Goal: Task Accomplishment & Management: Manage account settings

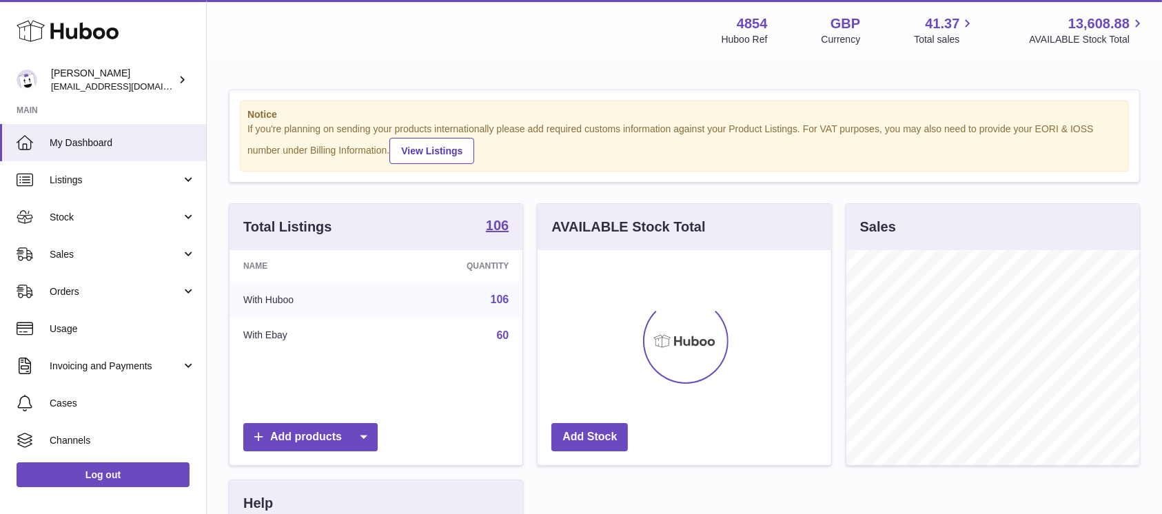
scroll to position [215, 293]
click at [149, 221] on span "Stock" at bounding box center [116, 217] width 132 height 13
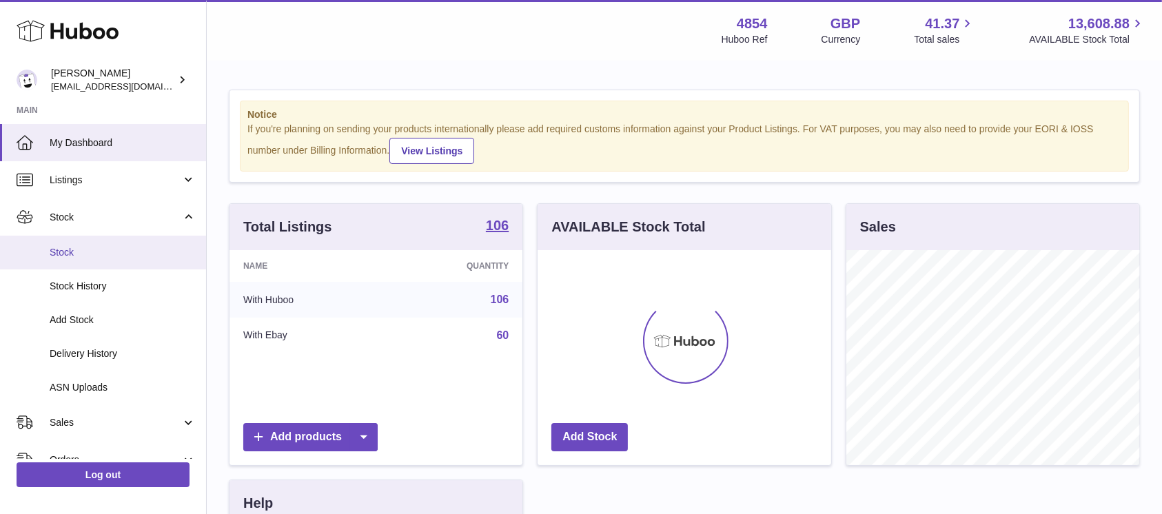
click at [128, 252] on span "Stock" at bounding box center [123, 252] width 146 height 13
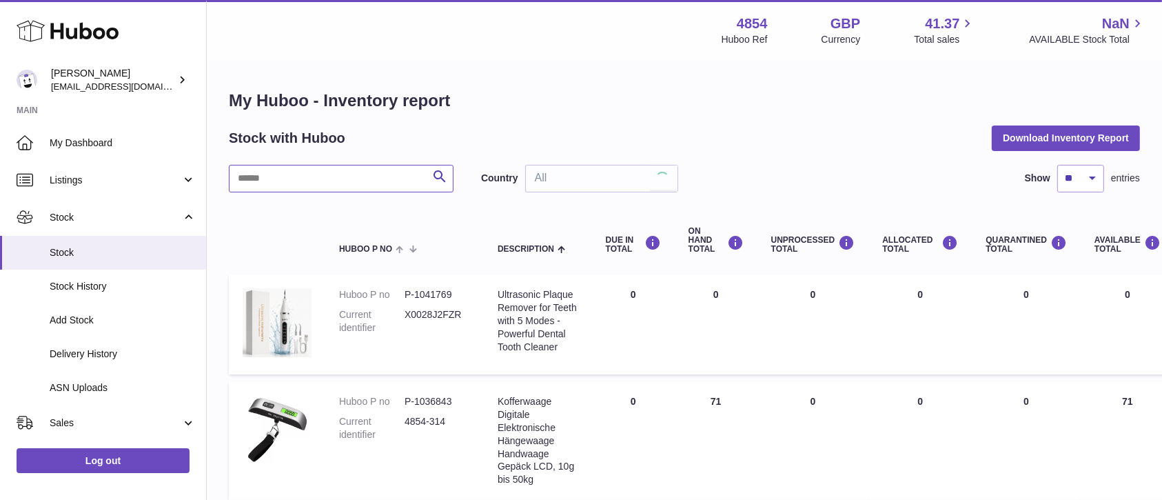
click at [322, 174] on input "text" at bounding box center [341, 179] width 225 height 28
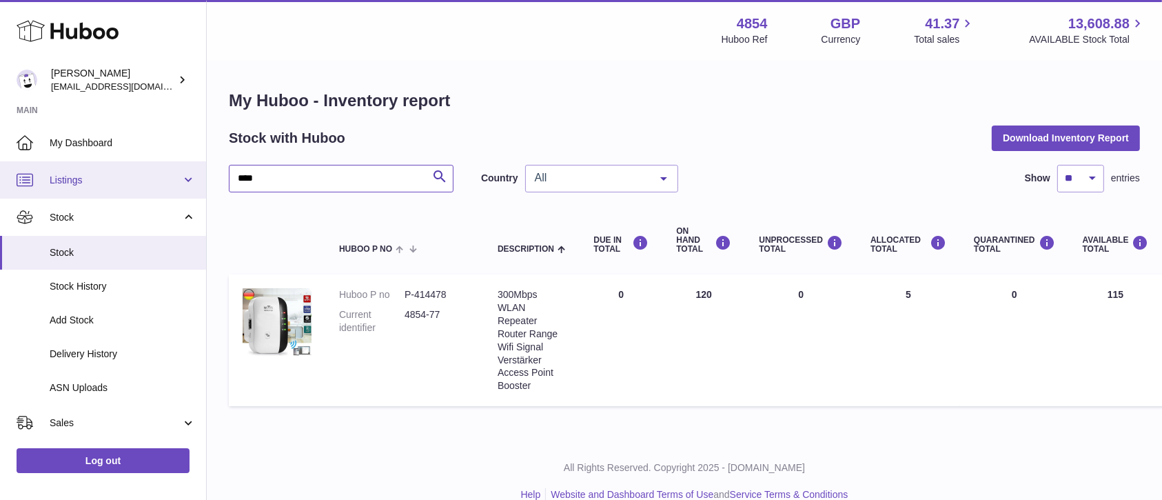
drag, startPoint x: 314, startPoint y: 185, endPoint x: 185, endPoint y: 185, distance: 128.9
click at [185, 185] on div "Huboo Dimitrios Leotsarakos jimleo21@yahoo.gr Main My Dashboard Listings Not wi…" at bounding box center [581, 261] width 1162 height 522
type input "******"
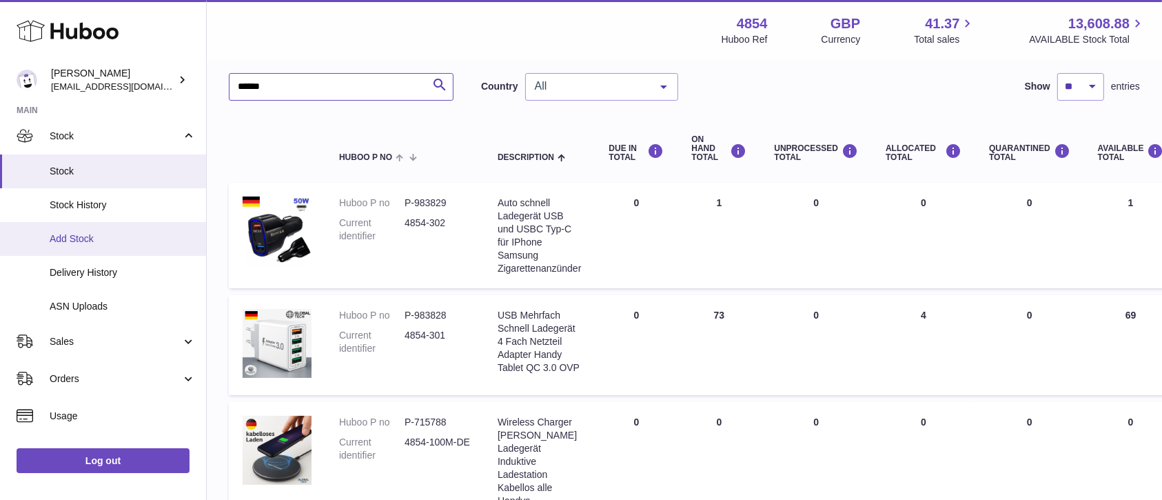
scroll to position [243, 0]
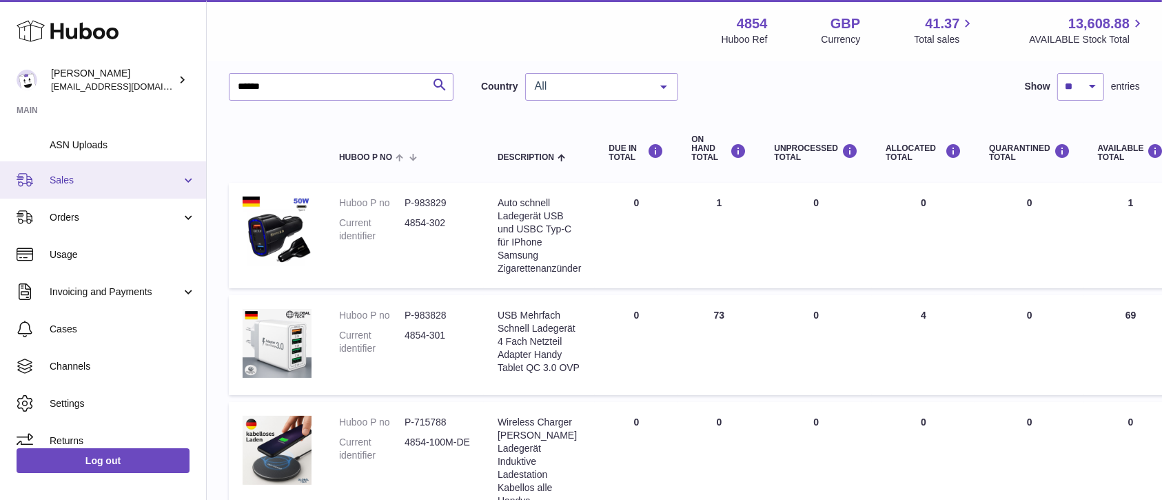
click at [141, 185] on span "Sales" at bounding box center [116, 180] width 132 height 13
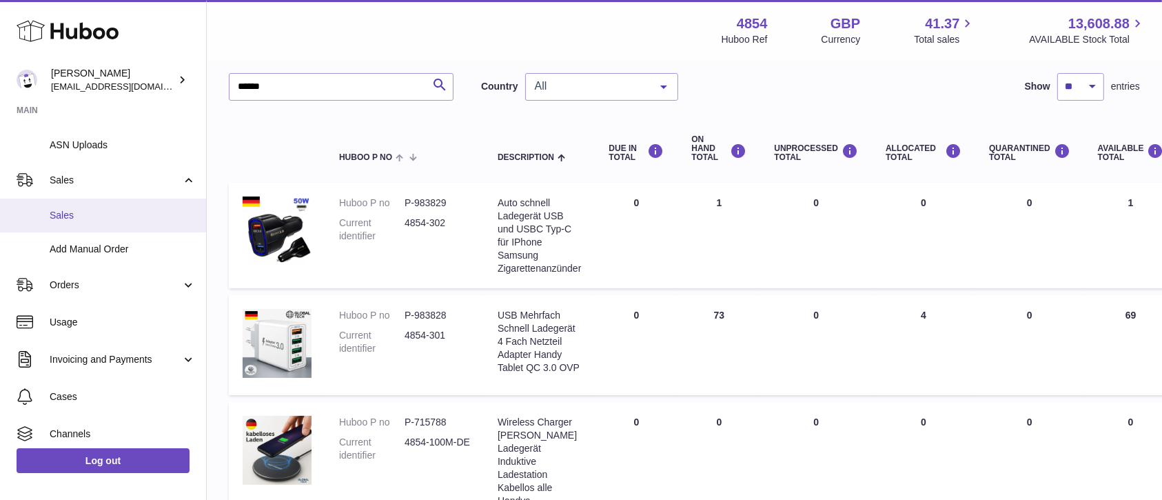
click at [121, 225] on link "Sales" at bounding box center [103, 215] width 206 height 34
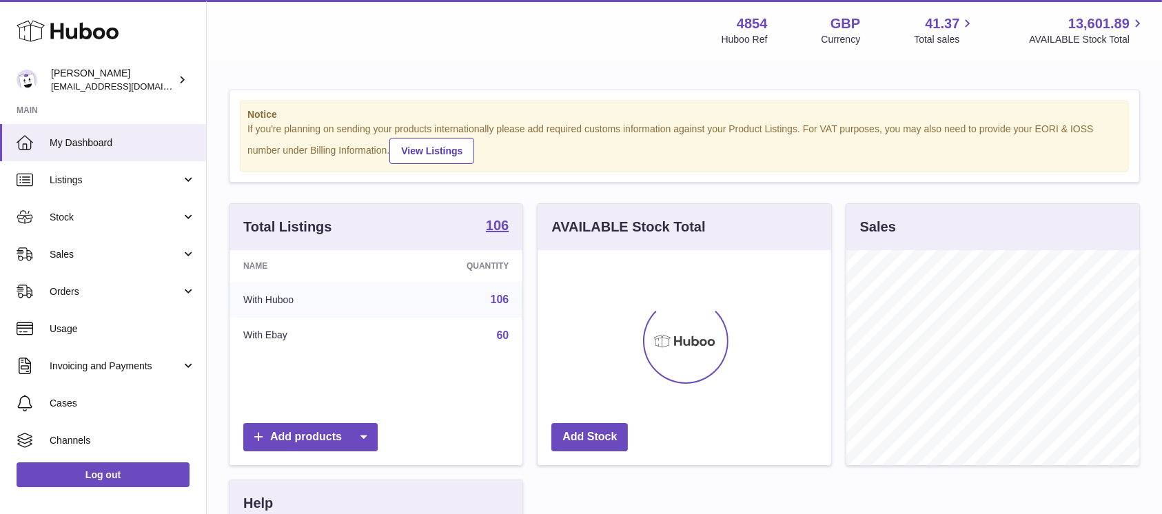
scroll to position [215, 293]
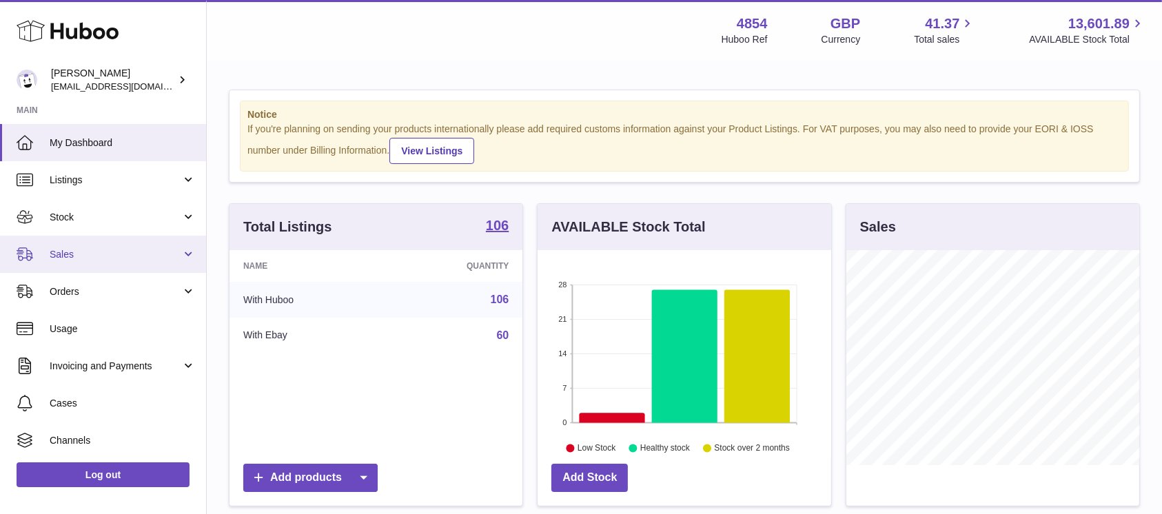
click at [130, 258] on span "Sales" at bounding box center [116, 254] width 132 height 13
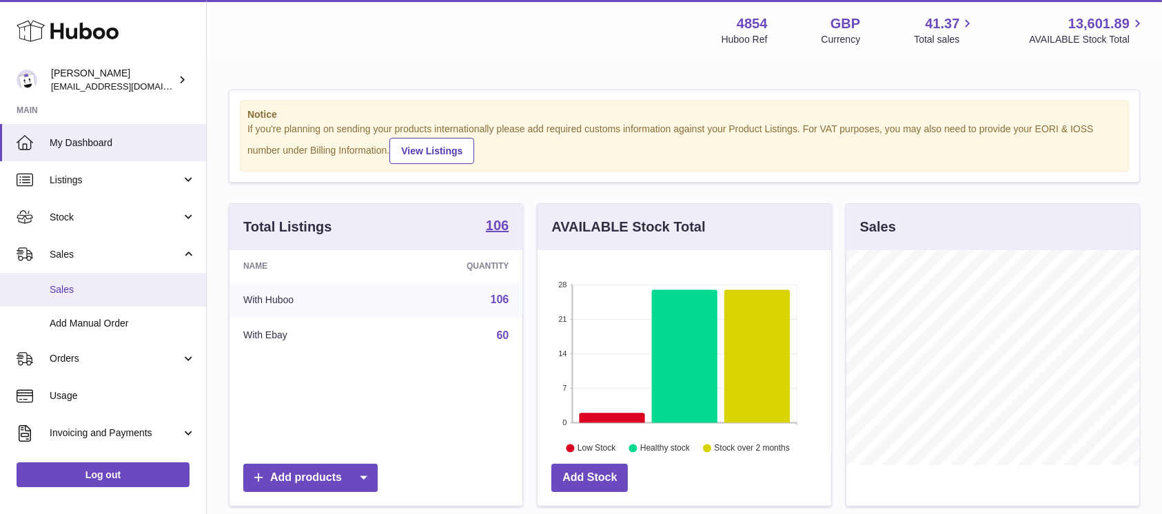
click at [128, 286] on span "Sales" at bounding box center [123, 289] width 146 height 13
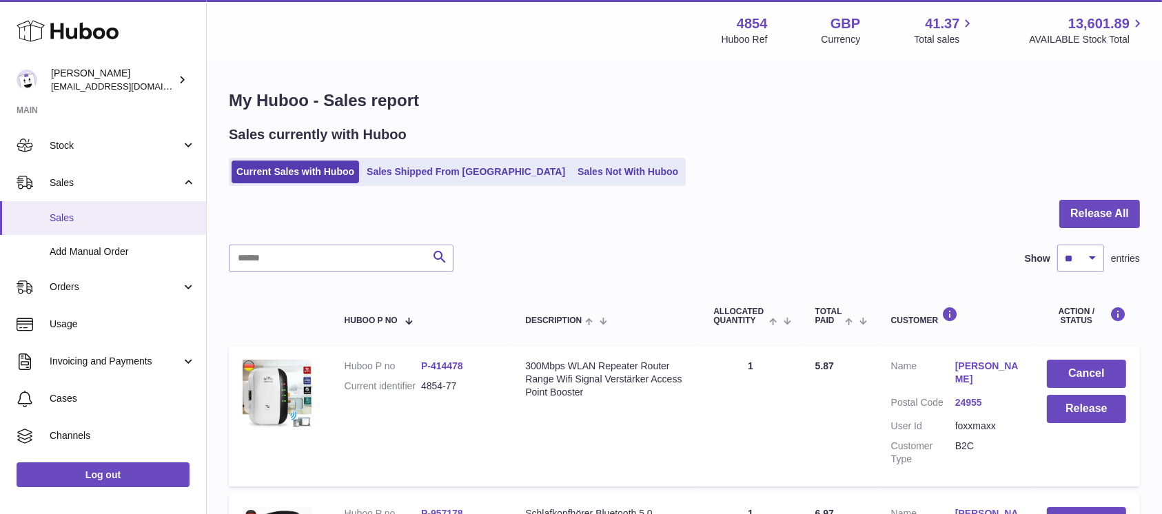
scroll to position [92, 0]
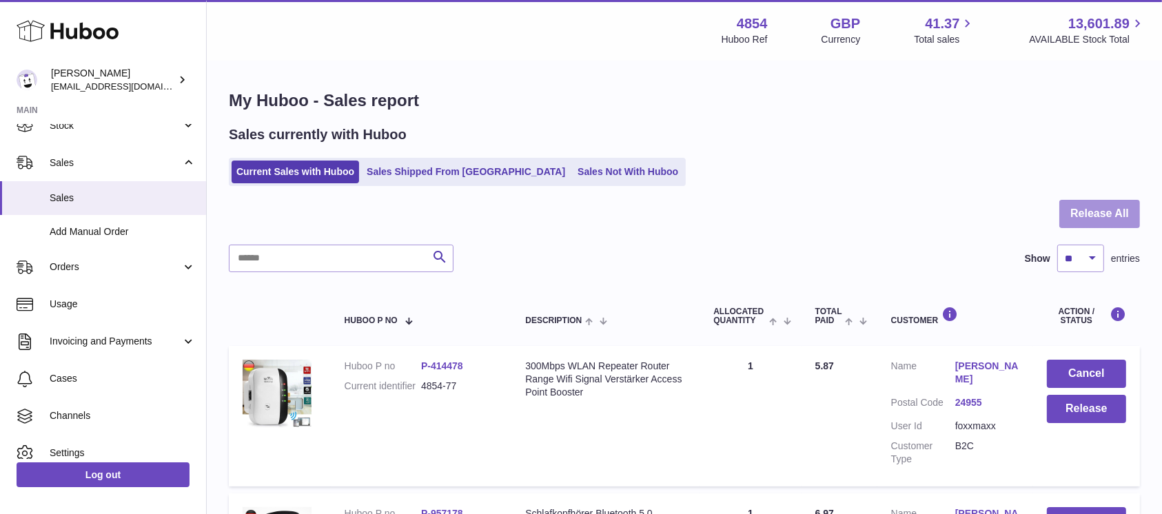
click at [1105, 214] on button "Release All" at bounding box center [1099, 214] width 81 height 28
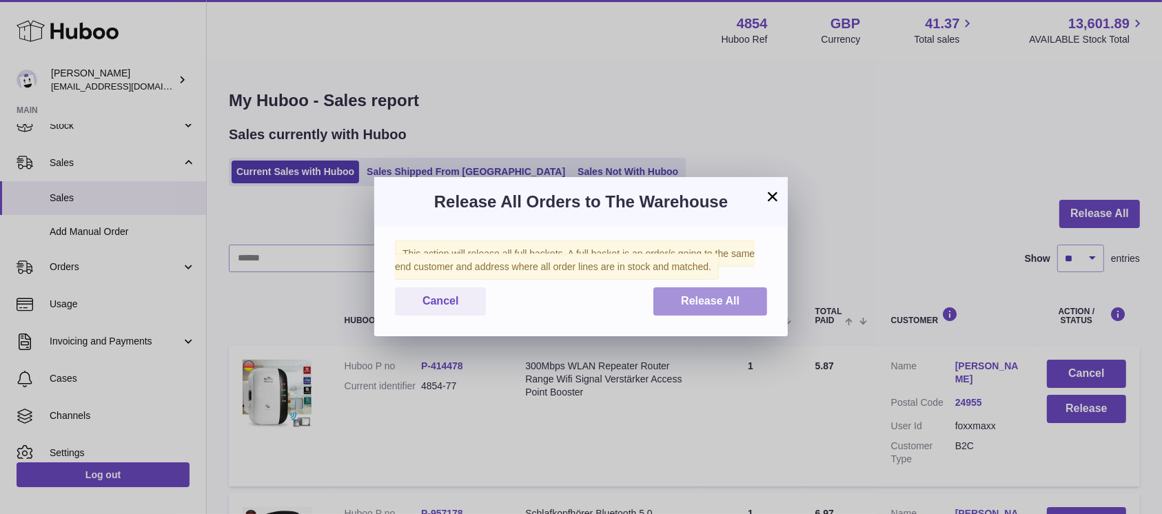
click at [735, 307] on button "Release All" at bounding box center [710, 301] width 114 height 28
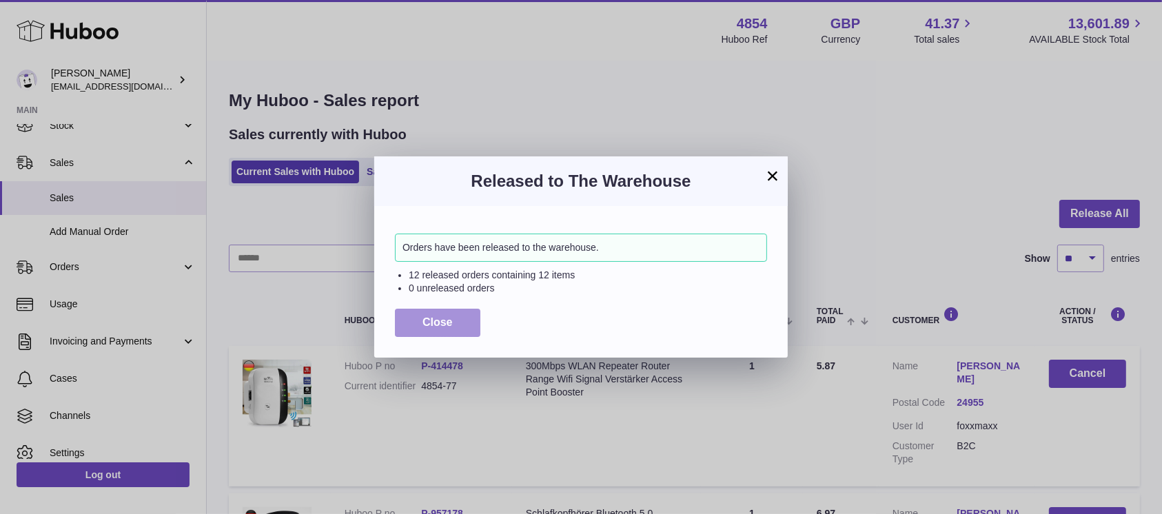
drag, startPoint x: 443, startPoint y: 312, endPoint x: 505, endPoint y: 274, distance: 72.5
click at [443, 313] on button "Close" at bounding box center [437, 323] width 85 height 28
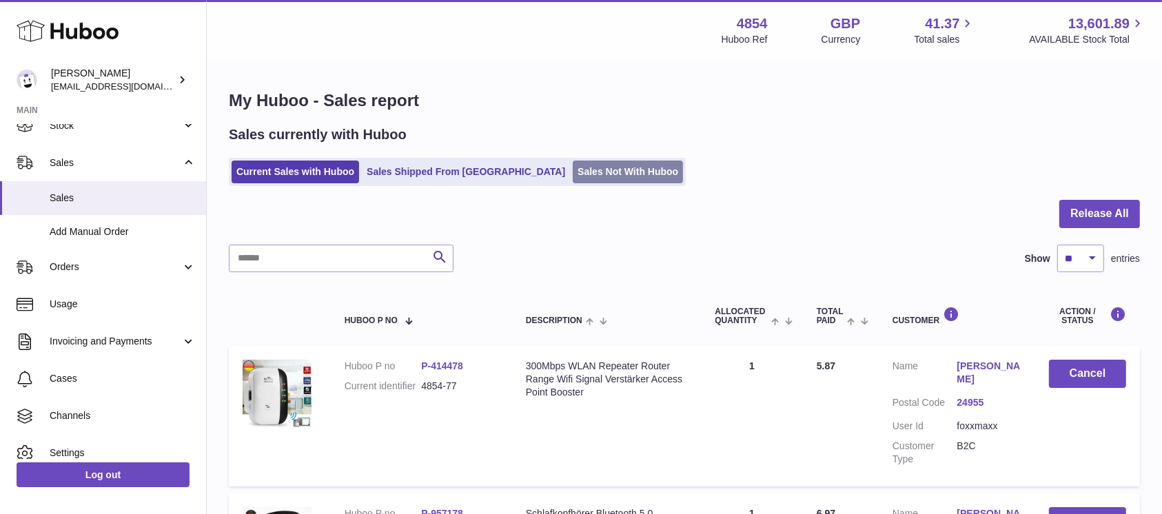
click at [573, 165] on link "Sales Not With Huboo" at bounding box center [628, 172] width 110 height 23
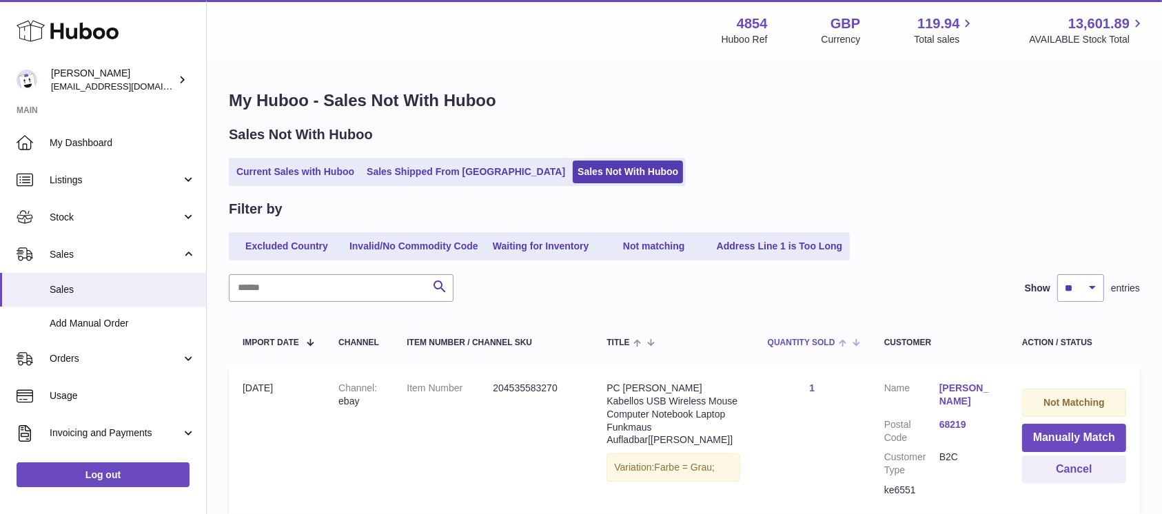
scroll to position [92, 0]
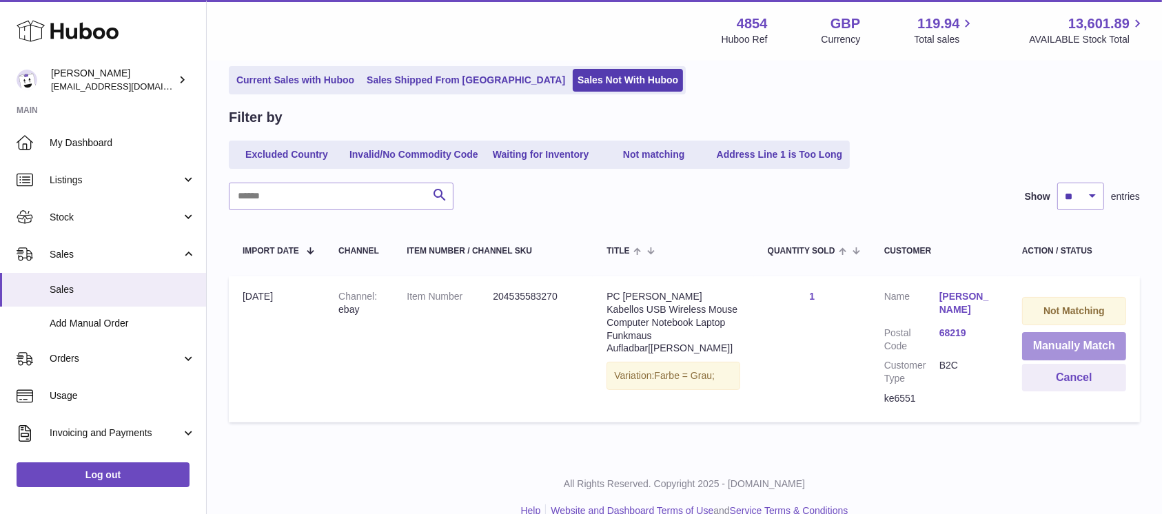
click at [1048, 340] on button "Manually Match" at bounding box center [1074, 346] width 104 height 28
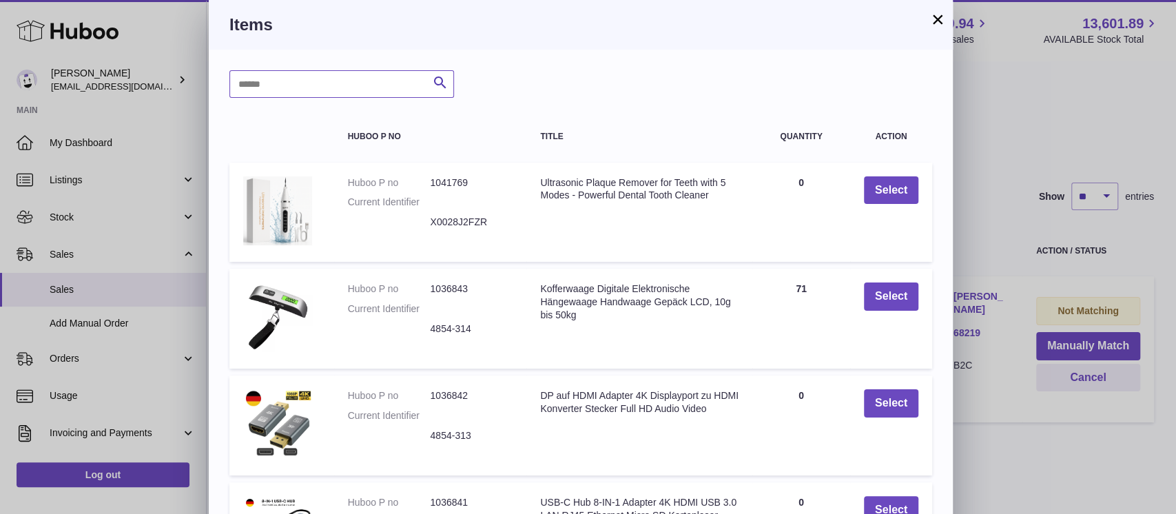
click at [265, 86] on input "text" at bounding box center [342, 84] width 225 height 28
type input "*****"
click at [436, 74] on button "Search" at bounding box center [441, 84] width 28 height 28
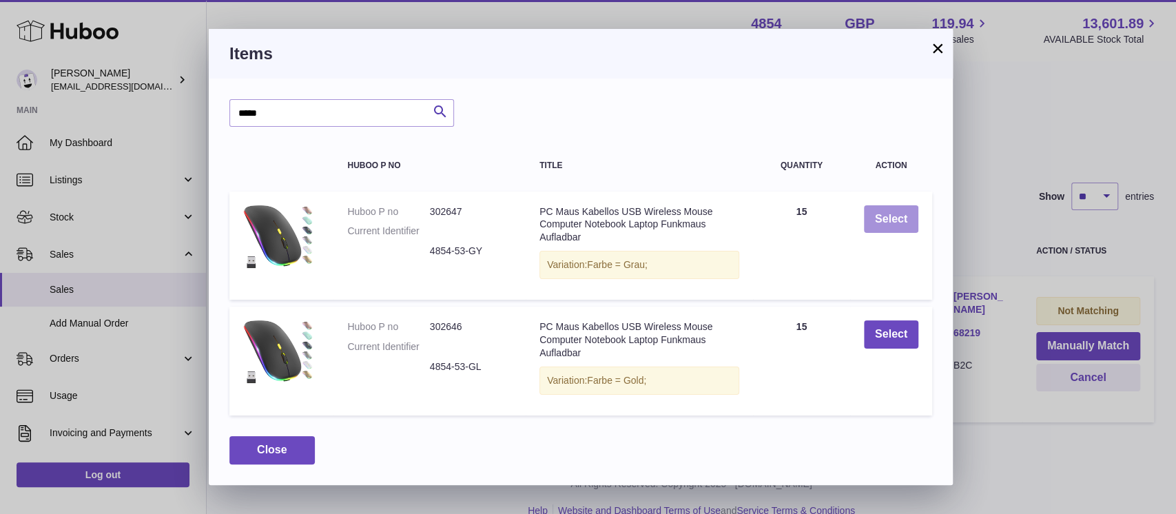
click at [882, 218] on button "Select" at bounding box center [891, 219] width 54 height 28
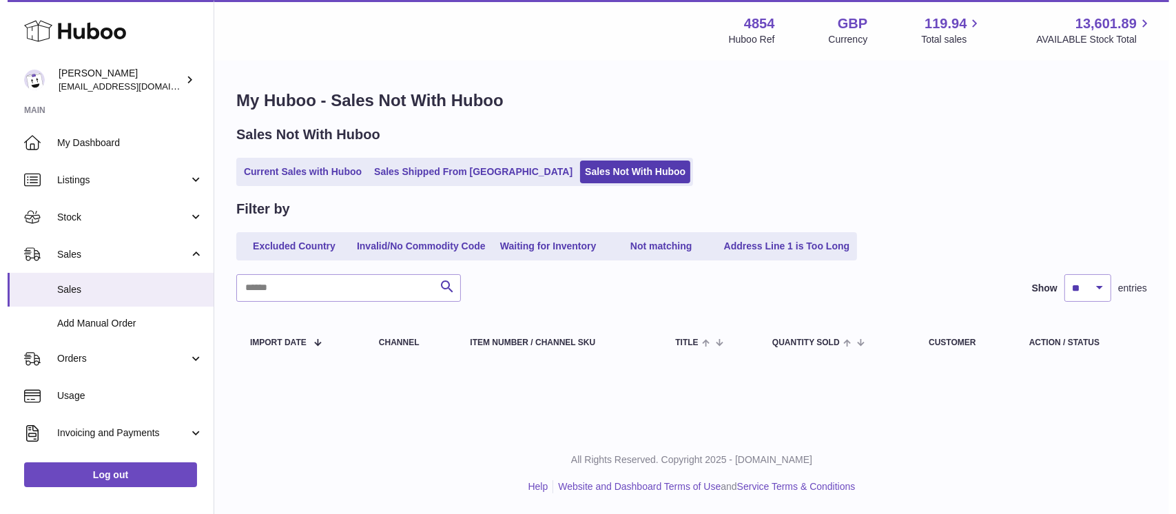
scroll to position [0, 0]
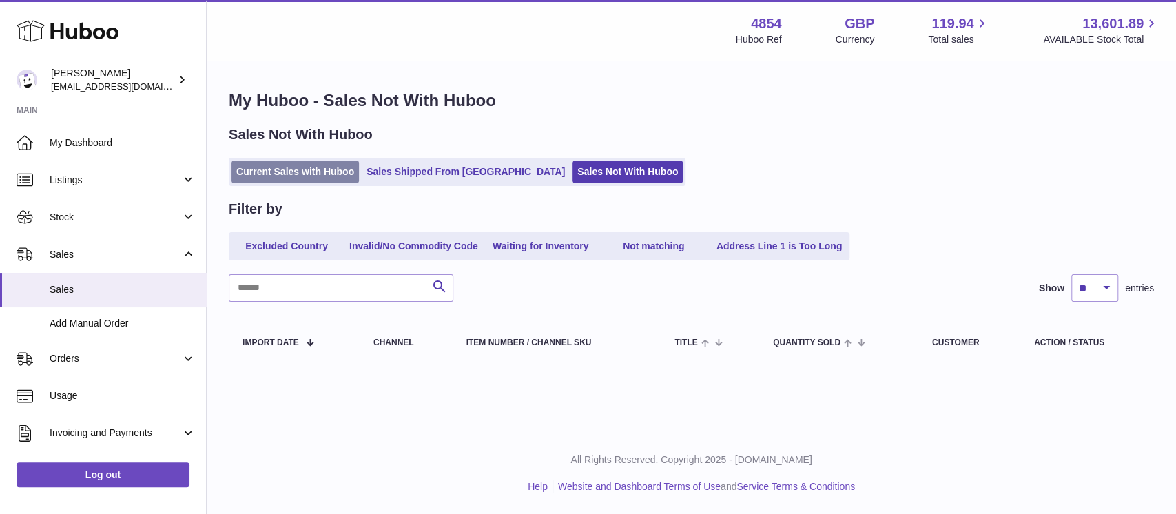
click at [298, 179] on link "Current Sales with Huboo" at bounding box center [296, 172] width 128 height 23
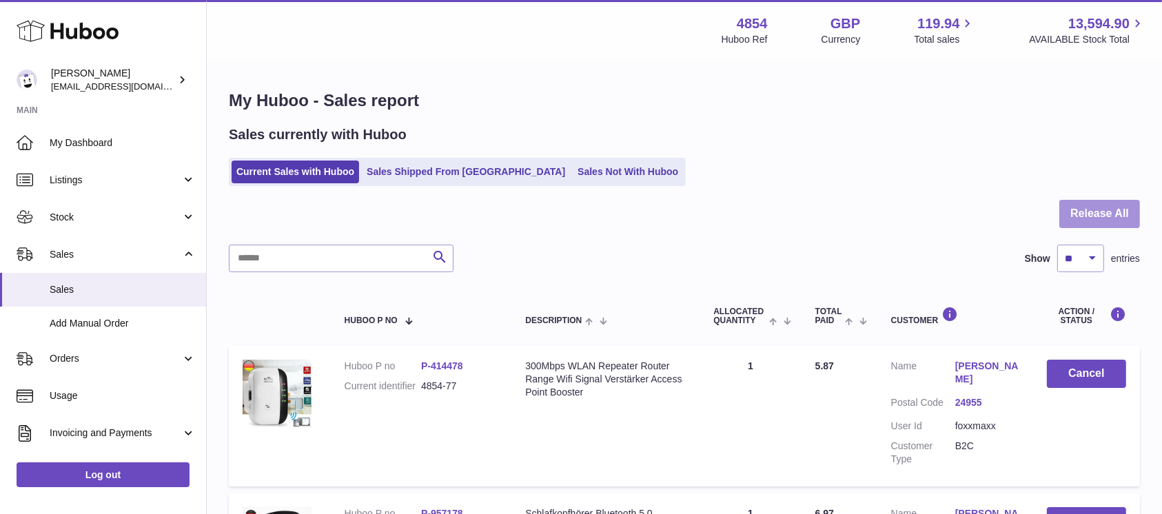
click at [1109, 215] on button "Release All" at bounding box center [1099, 214] width 81 height 28
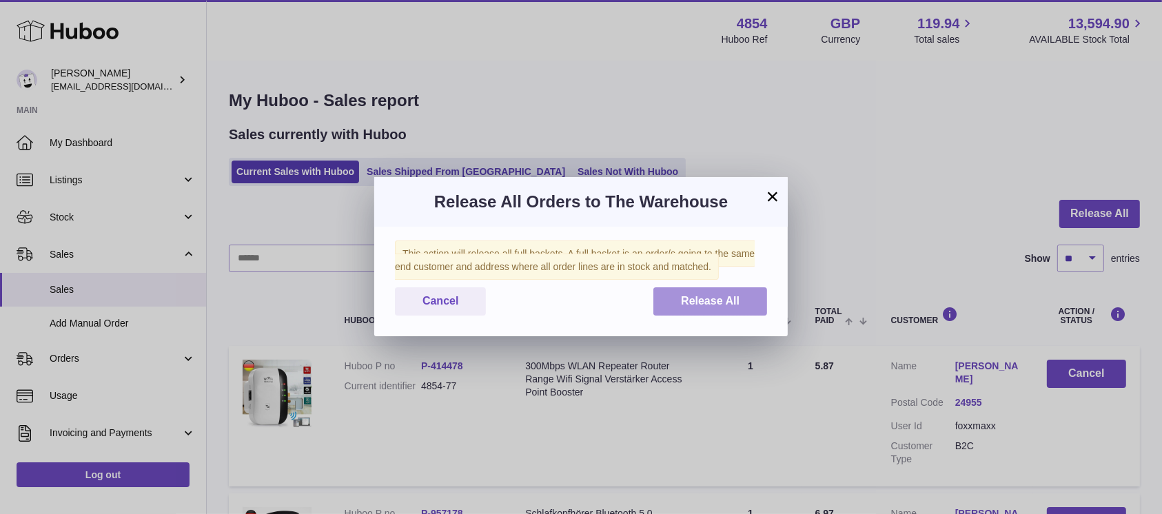
click at [715, 291] on button "Release All" at bounding box center [710, 301] width 114 height 28
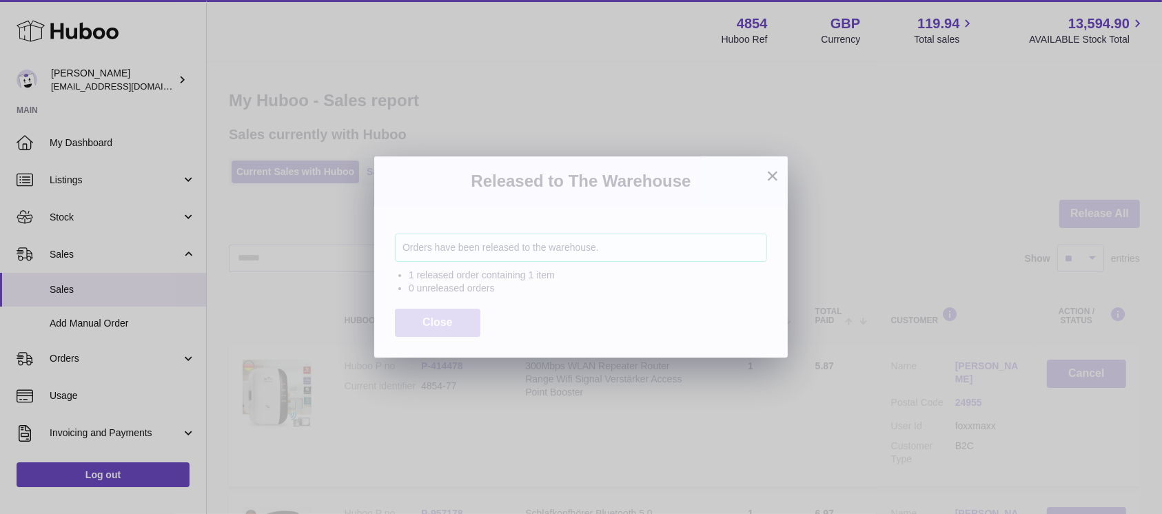
click at [426, 315] on button "Close" at bounding box center [437, 323] width 85 height 28
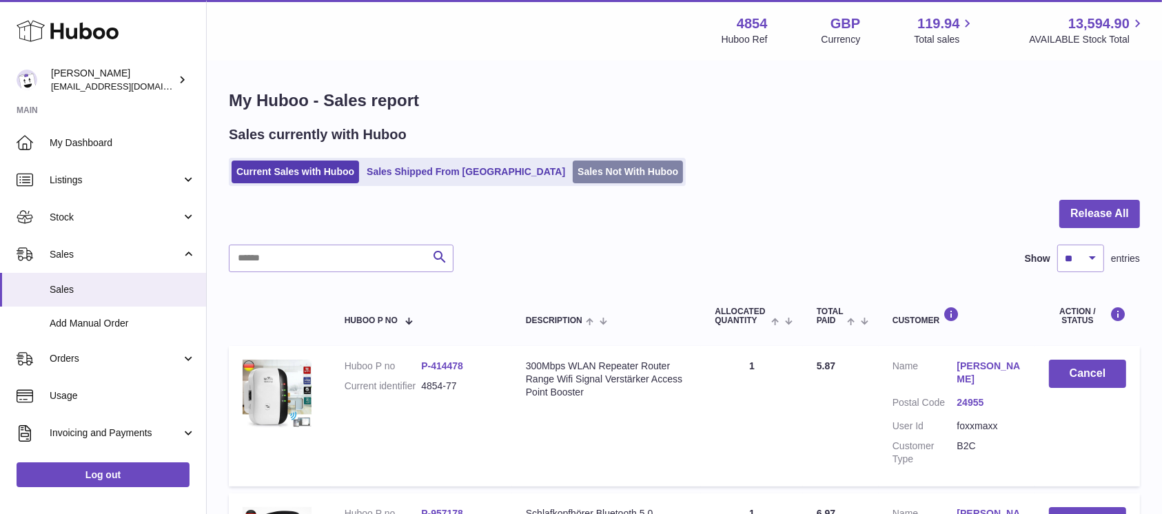
click at [573, 168] on link "Sales Not With Huboo" at bounding box center [628, 172] width 110 height 23
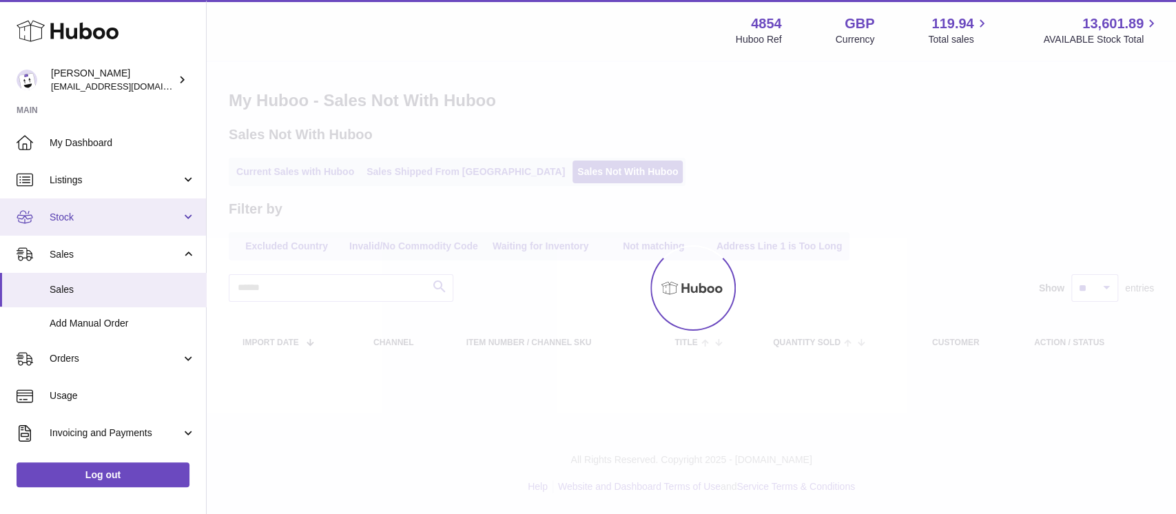
click at [165, 221] on span "Stock" at bounding box center [116, 217] width 132 height 13
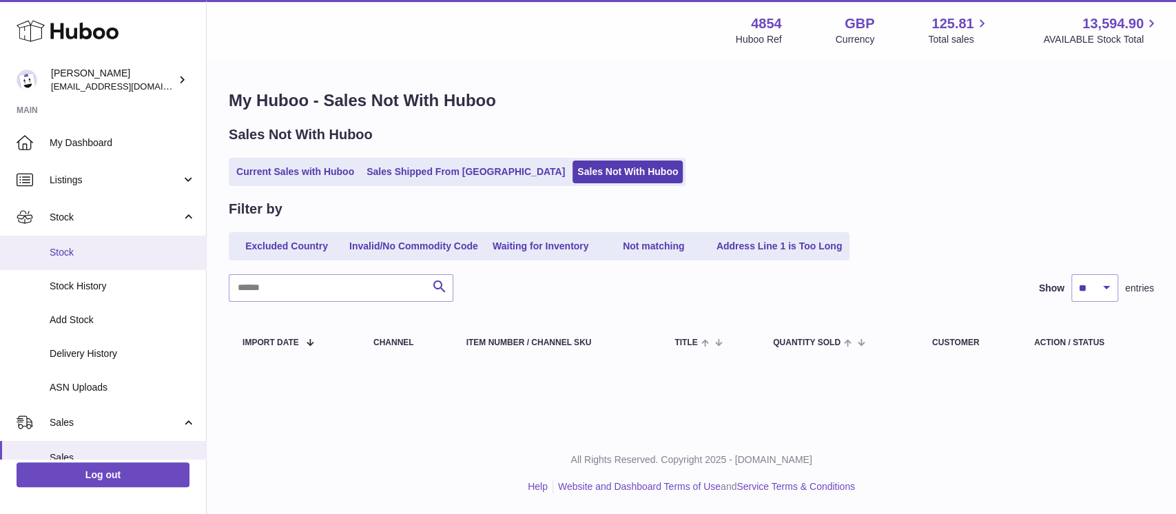
click at [150, 252] on span "Stock" at bounding box center [123, 252] width 146 height 13
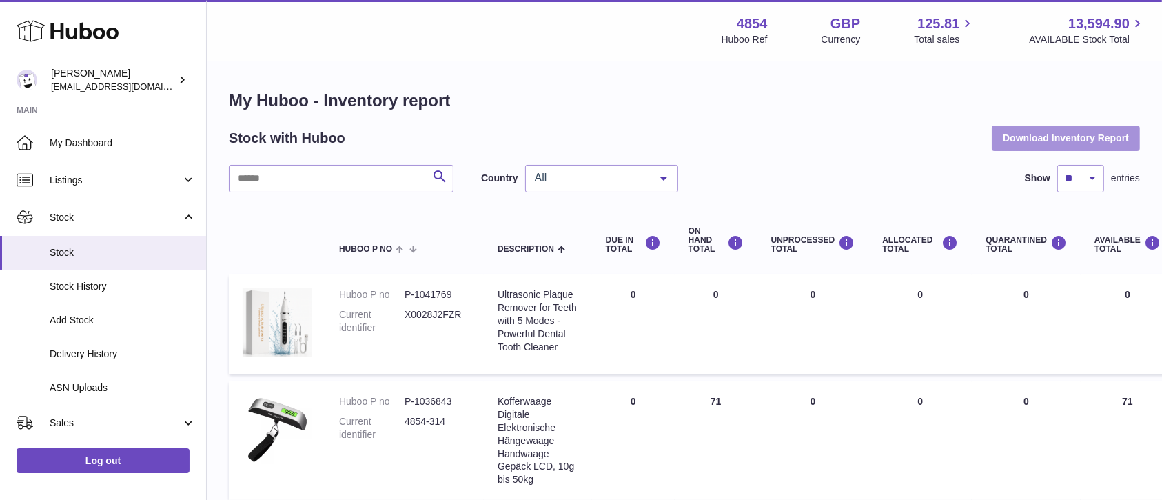
click at [1100, 147] on button "Download Inventory Report" at bounding box center [1066, 137] width 148 height 25
click at [387, 176] on input "text" at bounding box center [341, 179] width 225 height 28
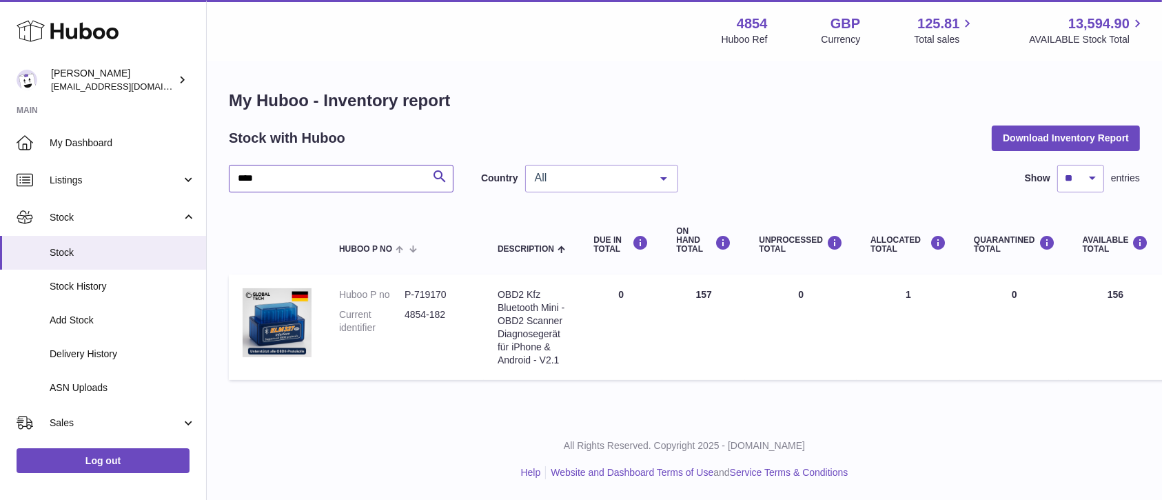
click at [361, 174] on input "****" at bounding box center [341, 179] width 225 height 28
type input "***"
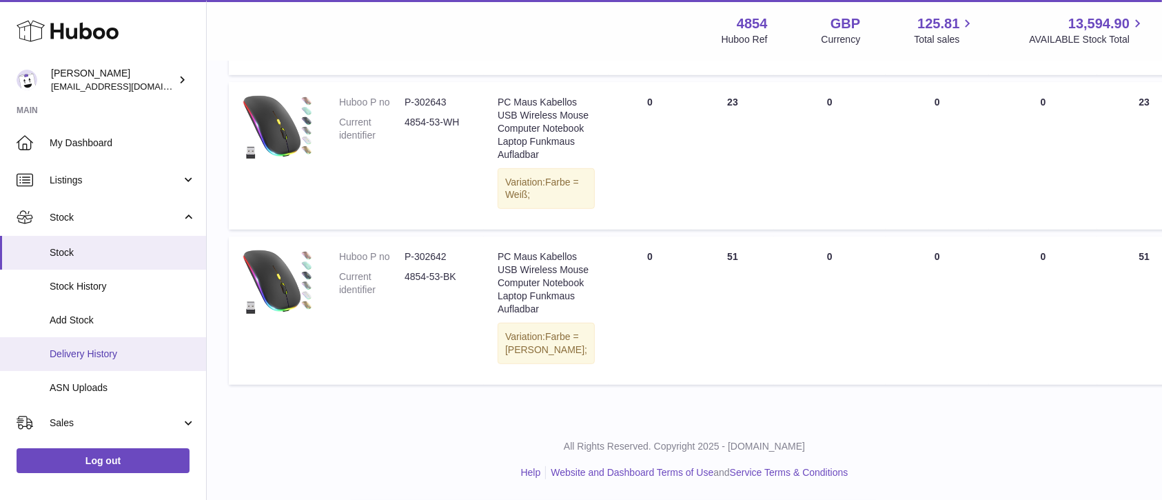
scroll to position [92, 0]
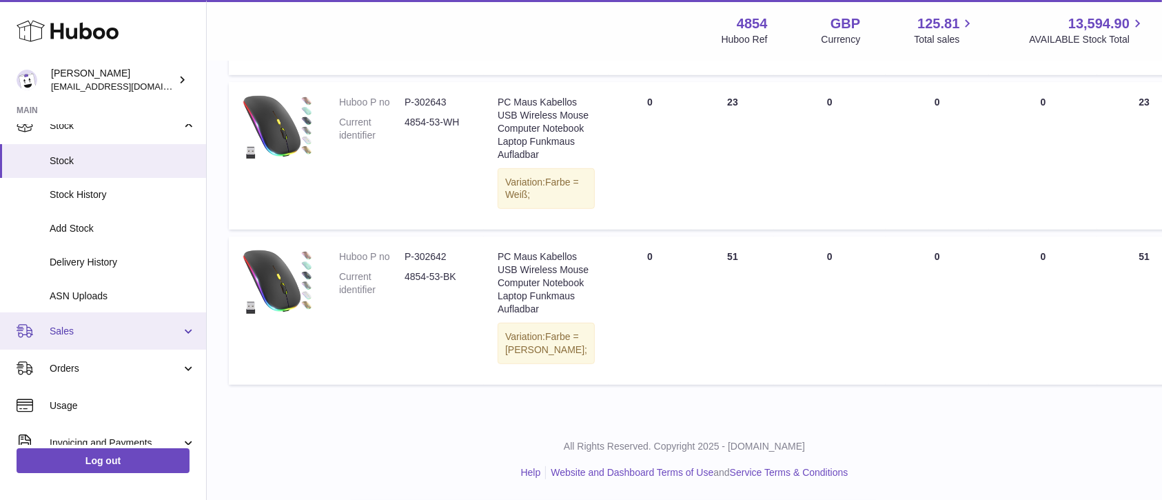
click at [141, 336] on span "Sales" at bounding box center [116, 331] width 132 height 13
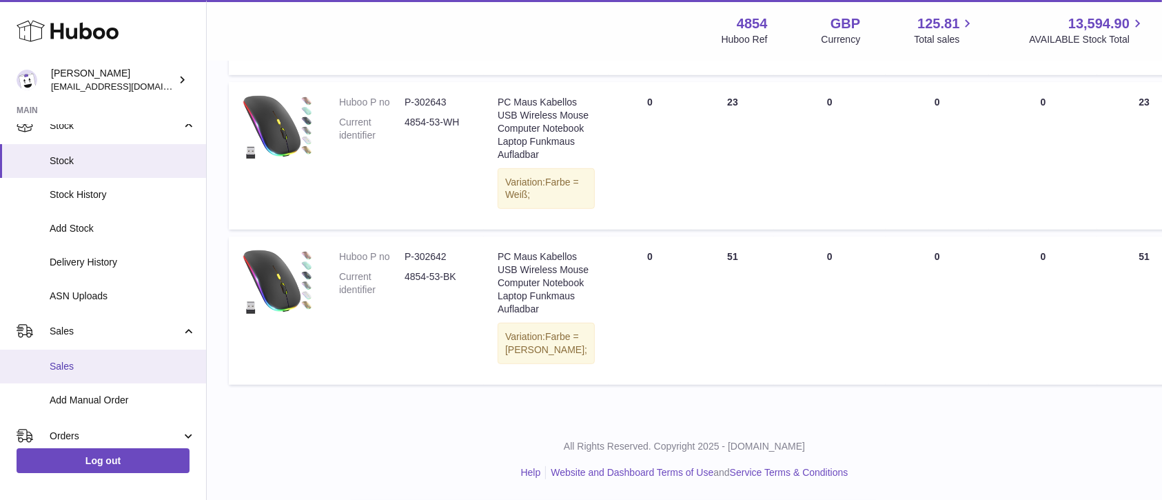
click at [110, 360] on span "Sales" at bounding box center [123, 366] width 146 height 13
